Goal: Task Accomplishment & Management: Use online tool/utility

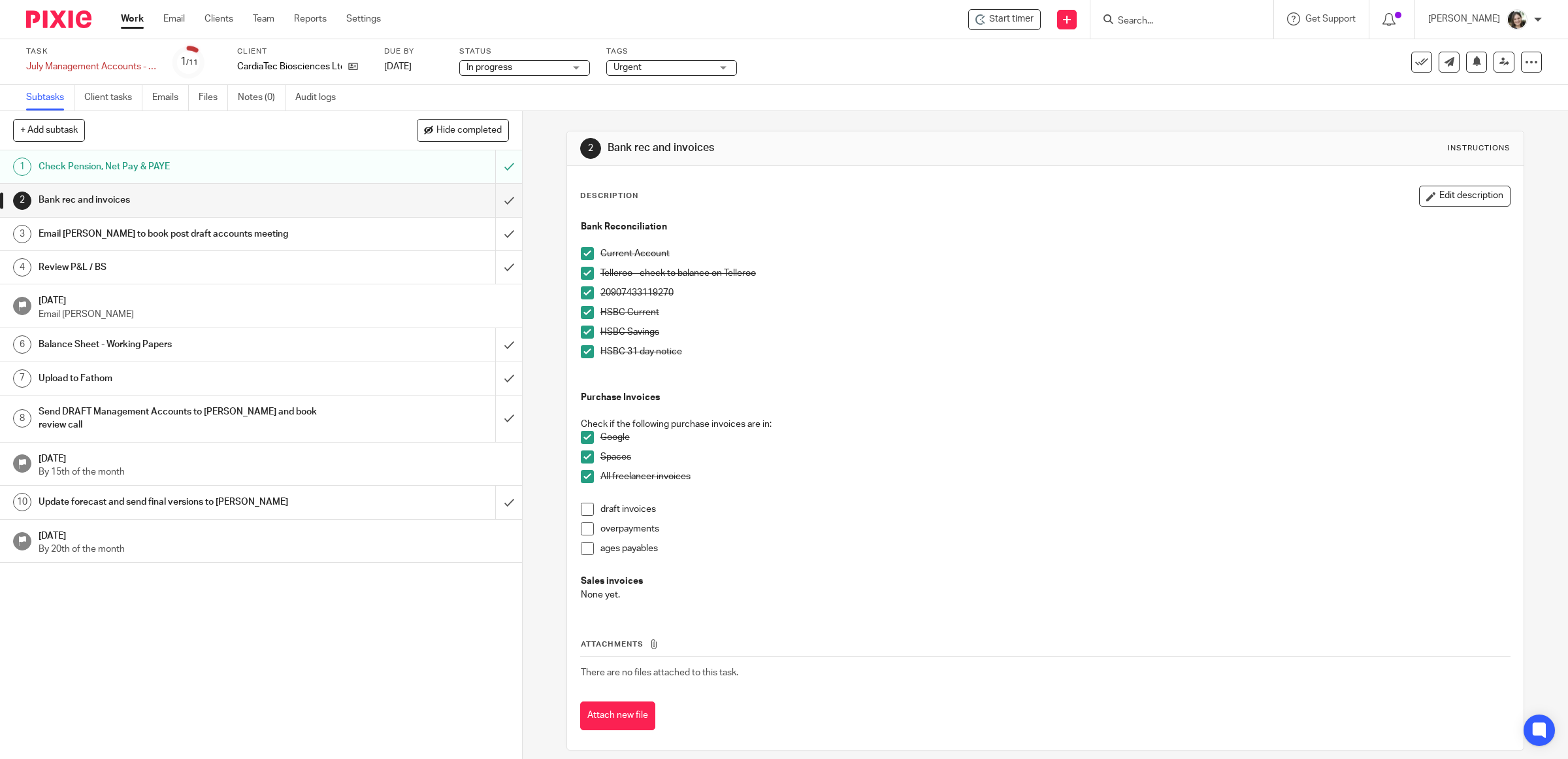
click at [296, 225] on h1 "Email [PERSON_NAME] to book post draft accounts meeting" at bounding box center [186, 235] width 296 height 20
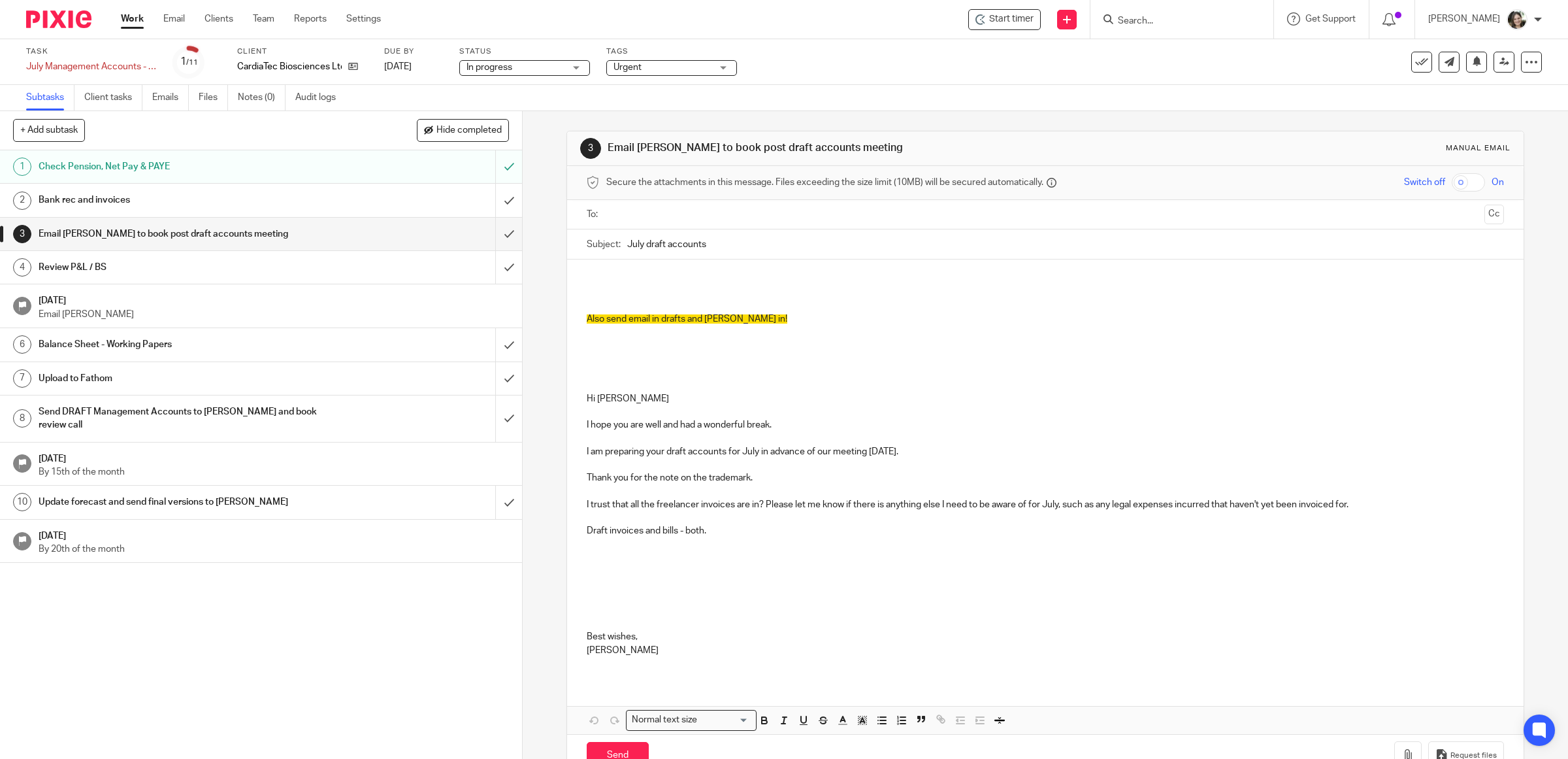
click at [233, 204] on h1 "Bank rec and invoices" at bounding box center [186, 200] width 296 height 20
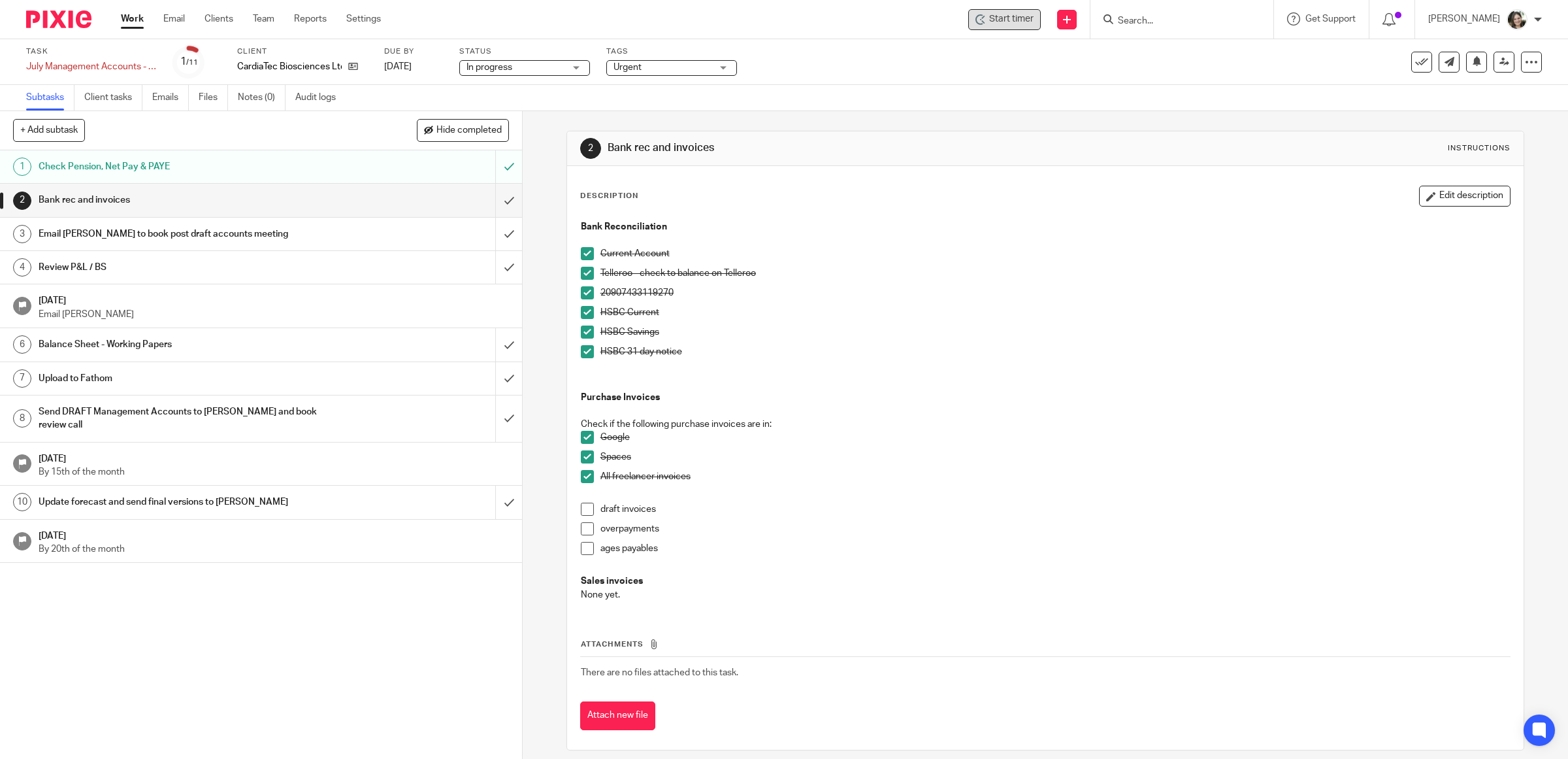
click at [1019, 20] on span "Start timer" at bounding box center [1011, 19] width 45 height 14
